Goal: Task Accomplishment & Management: Manage account settings

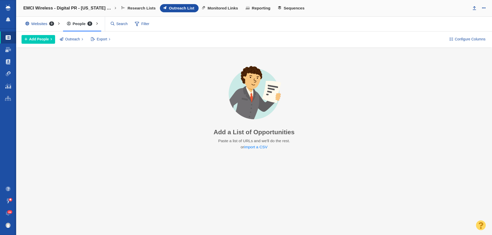
click at [215, 3] on div "EMCI Wireless - Digital PR - Florida Study: Smart Surveillance New Project Rece…" at bounding box center [253, 8] width 475 height 17
click at [216, 6] on span "Monitored Links" at bounding box center [222, 8] width 30 height 5
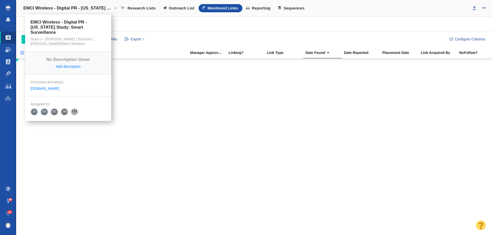
click at [67, 10] on h4 "EMCI Wireless - Digital PR - [US_STATE] Study: Smart Surveillance" at bounding box center [68, 8] width 90 height 5
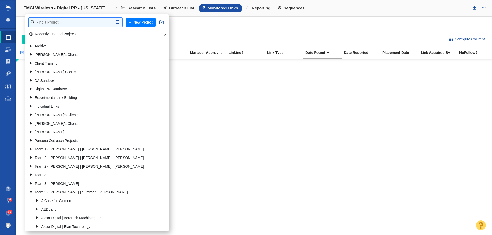
click at [71, 21] on input "text" at bounding box center [75, 22] width 93 height 9
type input "patrio"
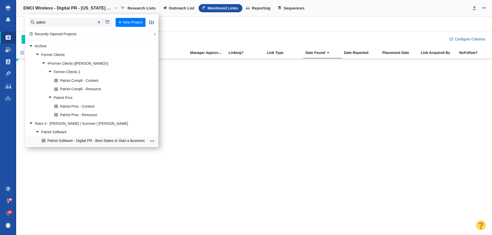
click at [84, 138] on link "Patriot Software - Digital PR - Best States to Start a Business" at bounding box center [93, 141] width 107 height 8
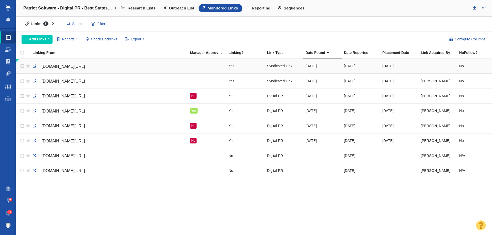
click at [432, 67] on div at bounding box center [437, 66] width 34 height 11
click at [432, 65] on div at bounding box center [246, 117] width 492 height 235
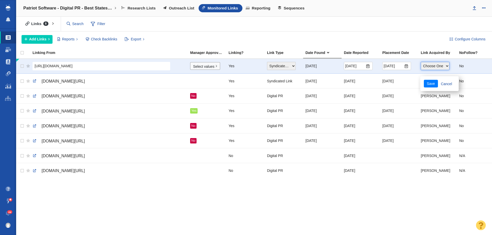
click at [432, 66] on select "Choose One Allie Huska Alyssa Arnzen Amethyst Tagney Amy Merrill Annika Darling…" at bounding box center [434, 66] width 29 height 8
select select "17"
click at [420, 62] on select "Choose One Allie Huska Alyssa Arnzen Amethyst Tagney Amy Merrill Annika Darling…" at bounding box center [434, 66] width 29 height 8
click at [402, 184] on div "https://journalstar.com/exclusive/article_ac6599c2-2e67-510d-bbf8-7920c516c0c6.…" at bounding box center [253, 147] width 475 height 176
click at [431, 82] on button "Save" at bounding box center [430, 84] width 14 height 8
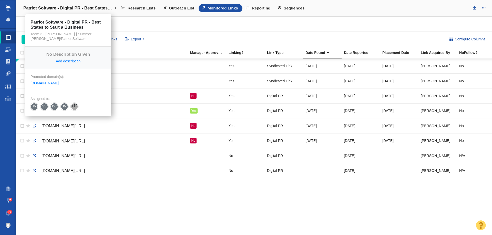
click at [52, 10] on h4 "Patriot Software - Digital PR - Best States to Start a Business" at bounding box center [68, 8] width 90 height 5
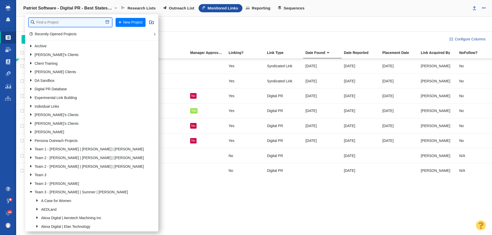
click at [54, 21] on input "text" at bounding box center [70, 22] width 83 height 9
type input "ready set"
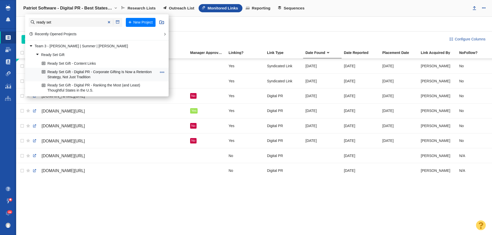
click at [74, 77] on link "Ready Set Gift - Digital PR - Corporate Gifting Is Now a Retention Strategy, No…" at bounding box center [99, 74] width 118 height 13
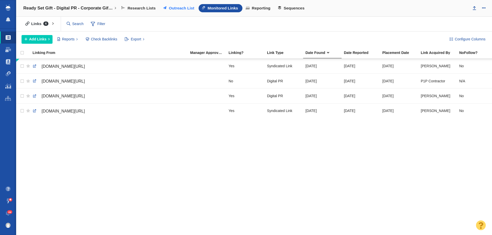
click at [175, 10] on span "Outreach List" at bounding box center [181, 8] width 25 height 5
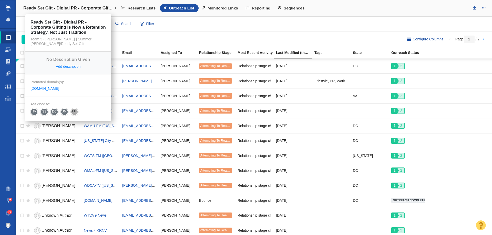
click at [66, 10] on h4 "Ready Set Gift - Digital PR - Corporate Gifting Is Now a Retention Strategy, No…" at bounding box center [68, 8] width 90 height 5
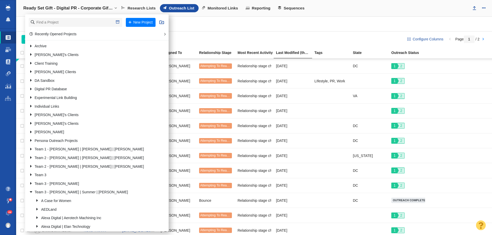
click at [268, 22] on div "Websites 112 All Websites Assigned To Me Recently Viewed Starred Outreach schol…" at bounding box center [253, 24] width 475 height 15
